Goal: Task Accomplishment & Management: Complete application form

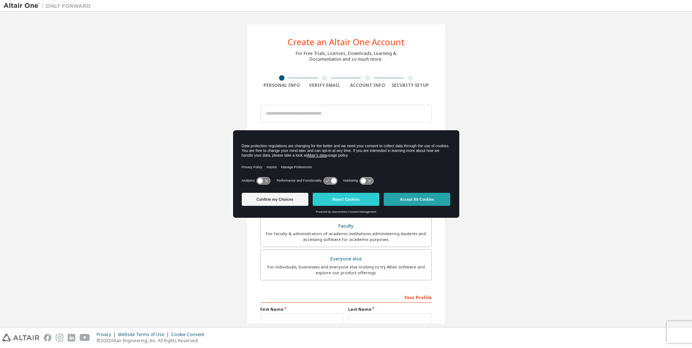
click at [422, 200] on button "Accept All Cookies" at bounding box center [417, 199] width 67 height 13
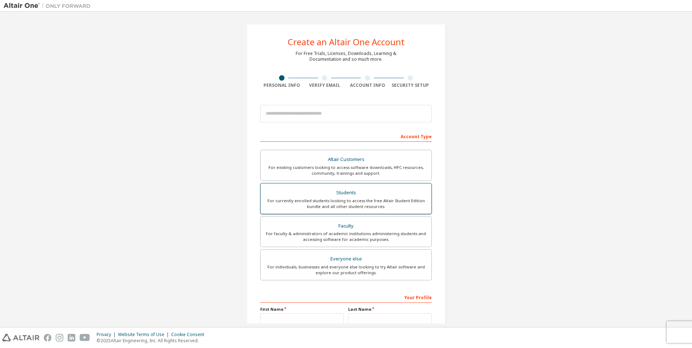
click at [341, 206] on div "For currently enrolled students looking to access the free Altair Student Editi…" at bounding box center [346, 204] width 162 height 12
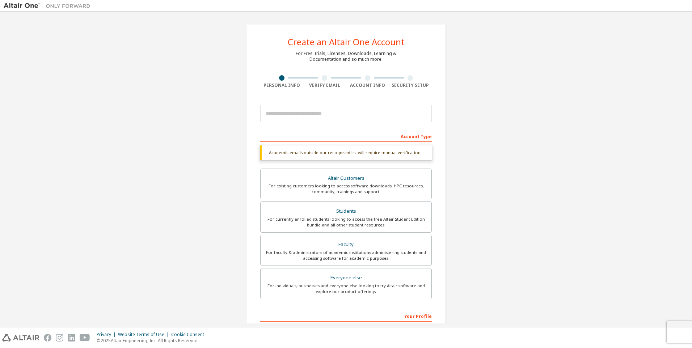
click at [297, 138] on div "Account Type" at bounding box center [346, 136] width 172 height 12
click at [301, 137] on div "Account Type" at bounding box center [346, 136] width 172 height 12
click at [301, 139] on div "Account Type" at bounding box center [346, 136] width 172 height 12
drag, startPoint x: 301, startPoint y: 139, endPoint x: 346, endPoint y: 135, distance: 45.1
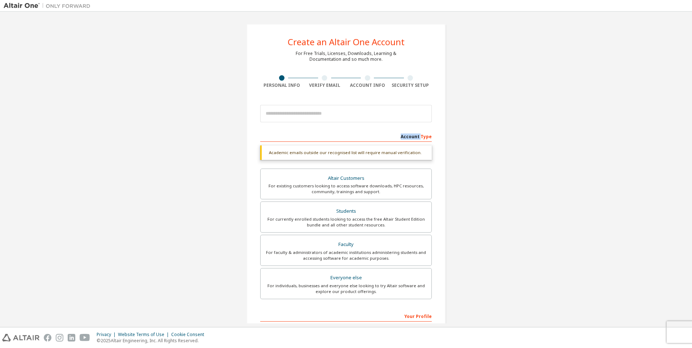
click at [346, 135] on div "Account Type" at bounding box center [346, 136] width 172 height 12
click at [302, 143] on div "Account Type Academic emails outside our recognised list will require manual ve…" at bounding box center [346, 266] width 172 height 273
click at [323, 213] on div "Students" at bounding box center [346, 211] width 162 height 10
drag, startPoint x: 323, startPoint y: 213, endPoint x: 347, endPoint y: 134, distance: 82.6
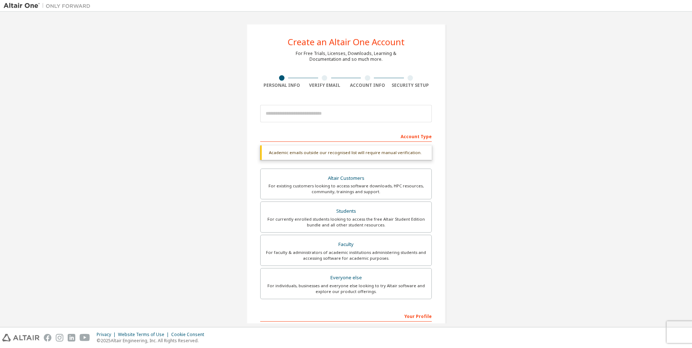
click at [347, 134] on div "Account Type" at bounding box center [346, 136] width 172 height 12
click at [328, 121] on input "email" at bounding box center [346, 113] width 172 height 17
type input "**********"
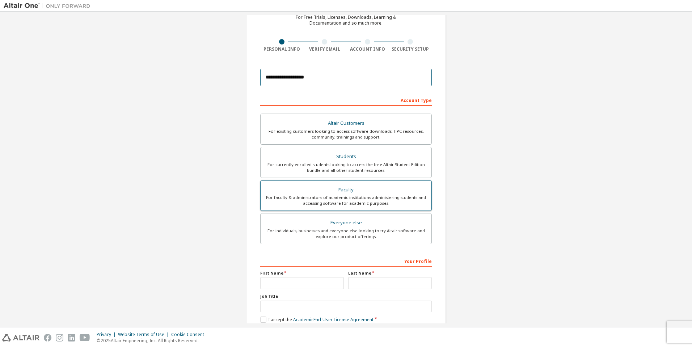
scroll to position [75, 0]
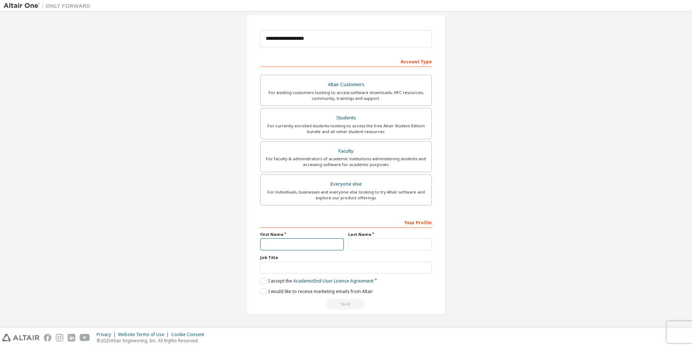
click at [296, 248] on input "text" at bounding box center [302, 245] width 84 height 12
click at [354, 246] on input "text" at bounding box center [390, 245] width 84 height 12
click at [332, 246] on input "text" at bounding box center [302, 245] width 84 height 12
type input "******"
type input "****"
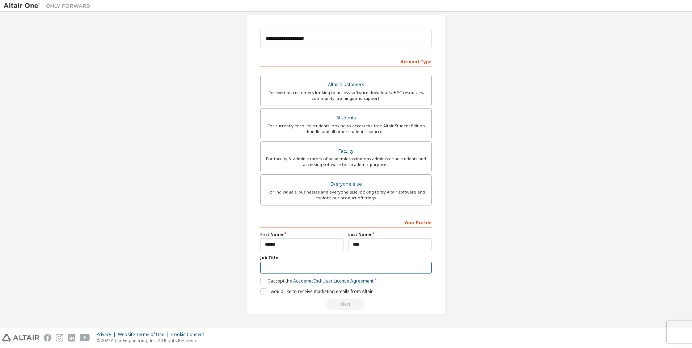
click at [280, 266] on input "text" at bounding box center [346, 268] width 172 height 12
type input "*"
type input "*******"
click at [267, 283] on label "I accept the Academic End-User License Agreement" at bounding box center [316, 281] width 113 height 6
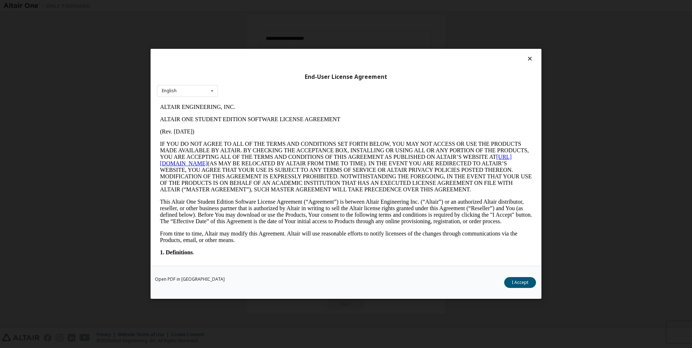
scroll to position [0, 0]
click at [525, 283] on button "I Accept" at bounding box center [520, 283] width 32 height 11
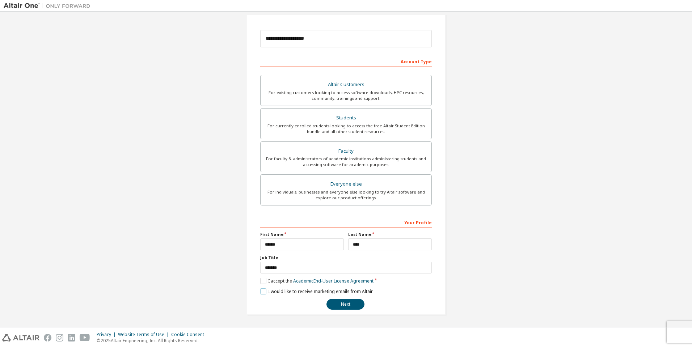
click at [267, 291] on label "I would like to receive marketing emails from Altair" at bounding box center [316, 292] width 113 height 6
click at [354, 303] on button "Next" at bounding box center [346, 304] width 38 height 11
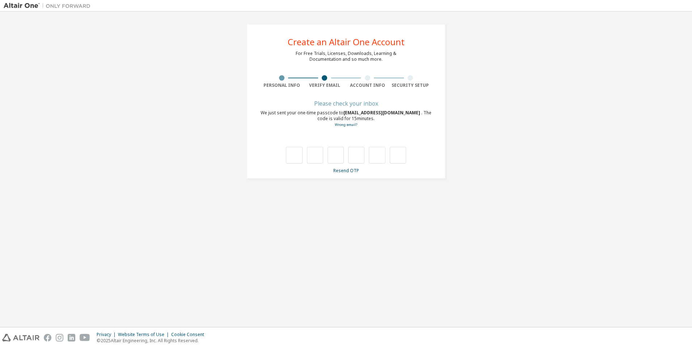
type input "*"
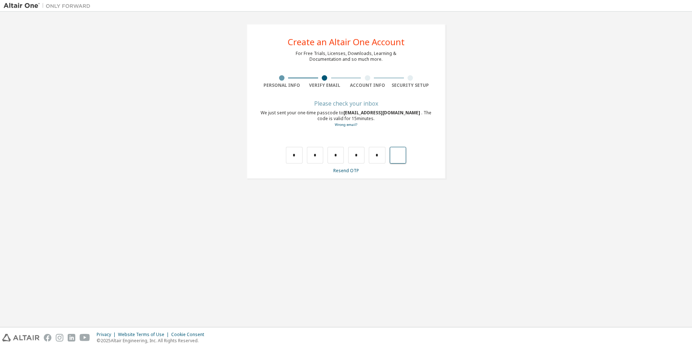
type input "*"
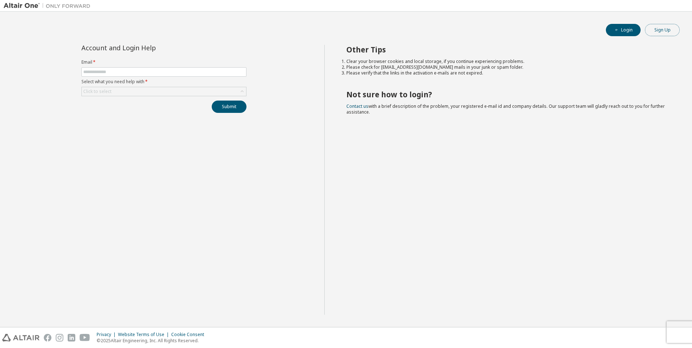
click at [664, 29] on button "Sign Up" at bounding box center [662, 30] width 35 height 12
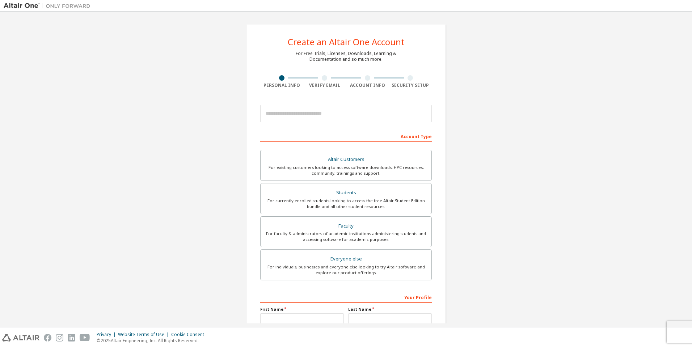
click at [14, 6] on img at bounding box center [49, 5] width 91 height 7
click at [28, 7] on img at bounding box center [49, 5] width 91 height 7
